Goal: Find specific page/section: Locate a particular part of the current website

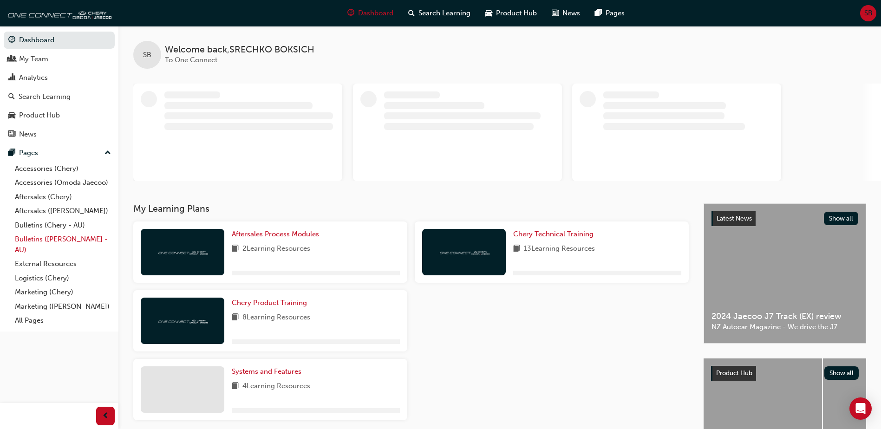
click at [76, 243] on link "Bulletins ([PERSON_NAME] - AU)" at bounding box center [63, 244] width 104 height 25
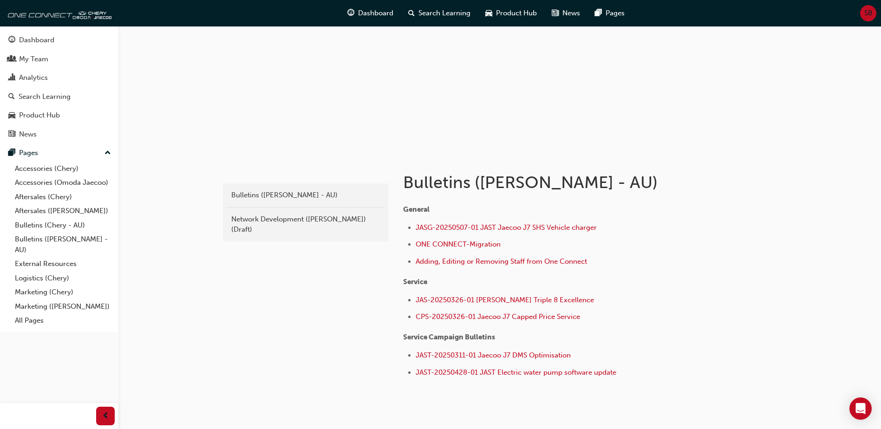
scroll to position [46, 0]
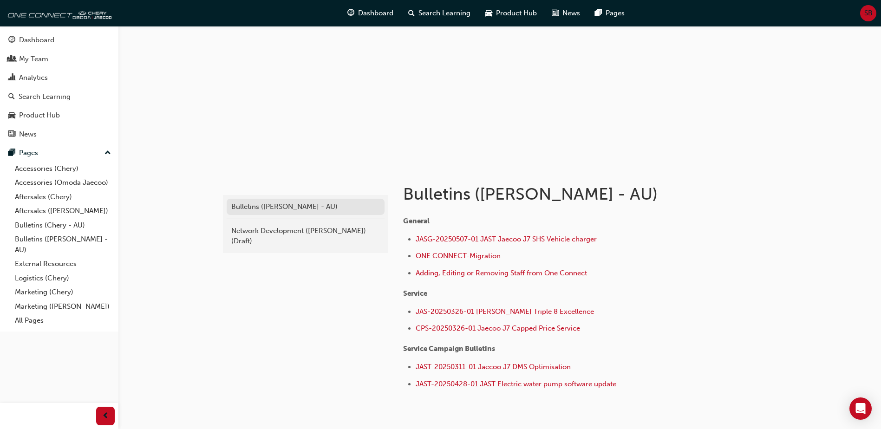
click at [269, 207] on div "Bulletins ([PERSON_NAME] - AU)" at bounding box center [305, 207] width 149 height 11
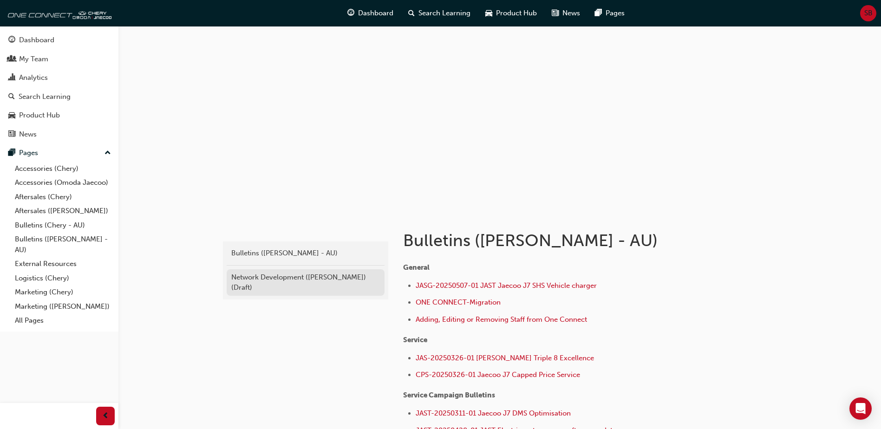
click at [284, 283] on div "Network Development ([PERSON_NAME]) (Draft)" at bounding box center [305, 282] width 149 height 21
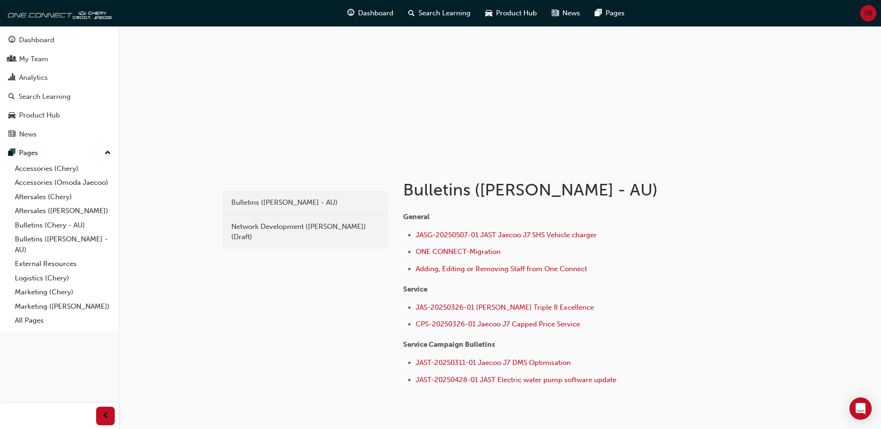
scroll to position [70, 0]
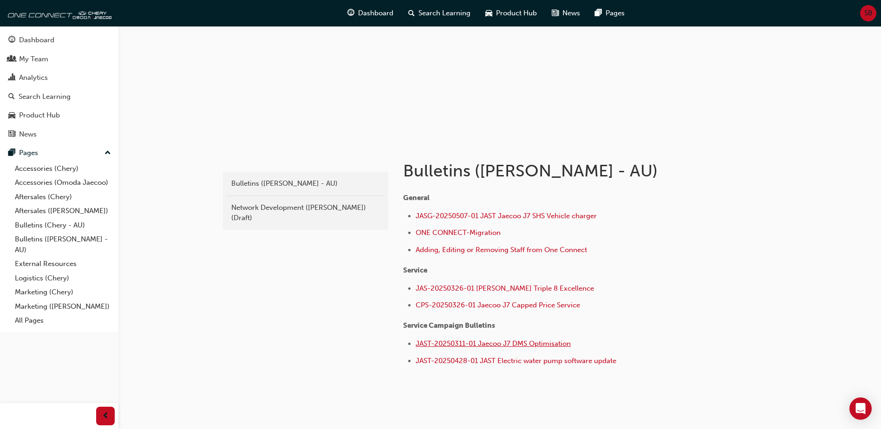
click at [547, 343] on span "JAST-20250311-01 Jaecoo J7 DMS Optimisation" at bounding box center [493, 344] width 155 height 8
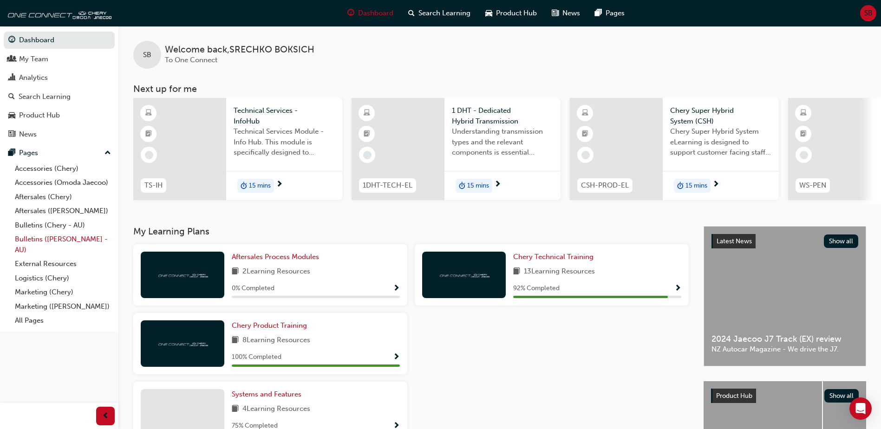
click at [62, 236] on link "Bulletins ([PERSON_NAME] - AU)" at bounding box center [63, 244] width 104 height 25
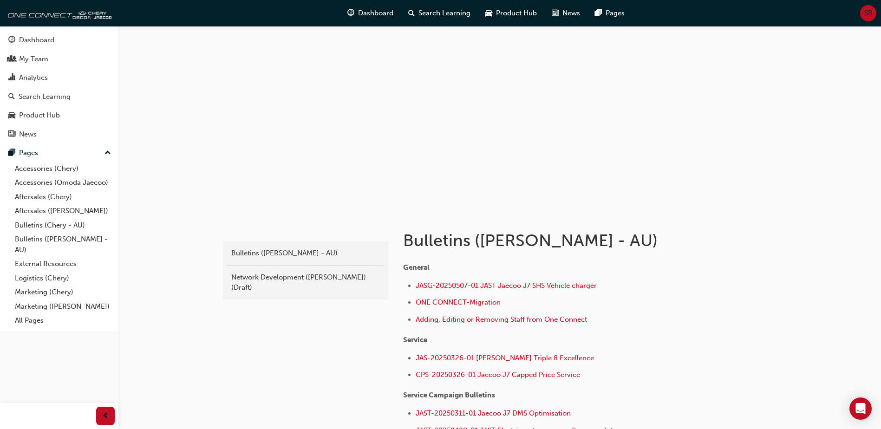
scroll to position [99, 0]
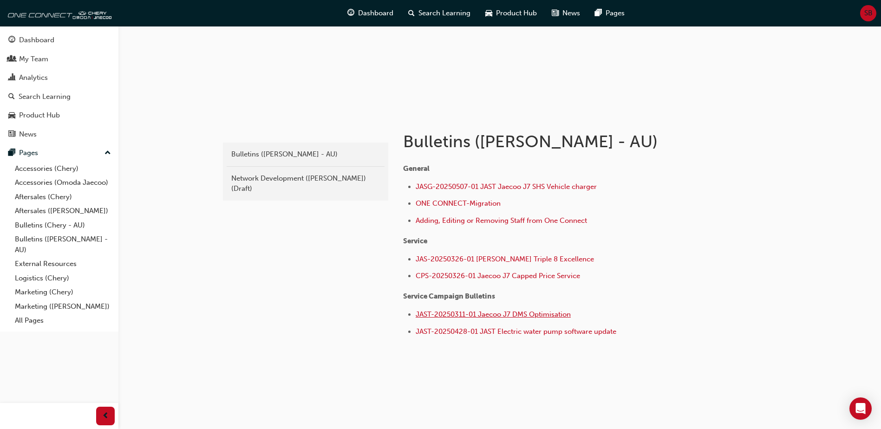
click at [467, 314] on span "JAST-20250311-01 Jaecoo J7 DMS Optimisation" at bounding box center [493, 314] width 155 height 8
